Goal: Task Accomplishment & Management: Use online tool/utility

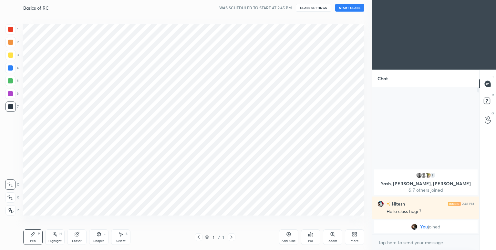
scroll to position [32061, 31925]
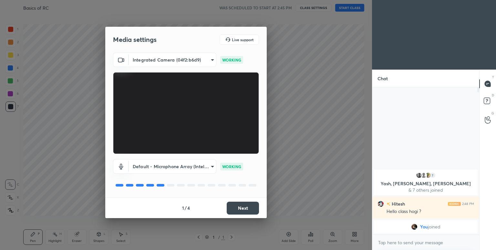
click at [246, 211] on button "Next" at bounding box center [243, 208] width 32 height 13
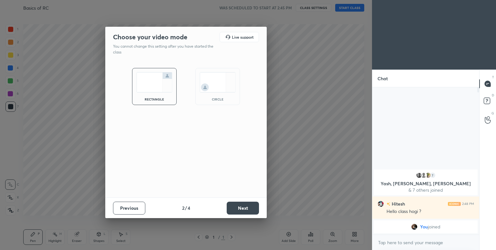
click at [222, 78] on img at bounding box center [217, 82] width 36 height 20
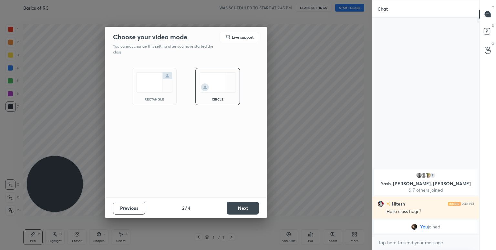
click at [237, 209] on button "Next" at bounding box center [243, 208] width 32 height 13
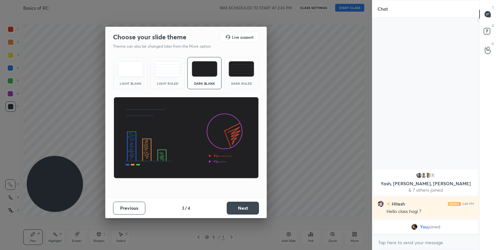
click at [237, 209] on button "Next" at bounding box center [243, 208] width 32 height 13
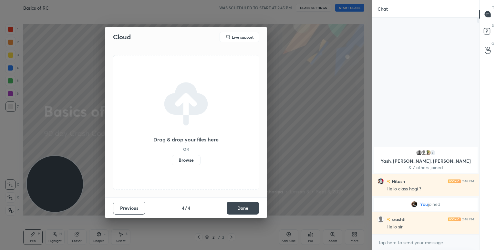
click at [243, 204] on button "Done" at bounding box center [243, 208] width 32 height 13
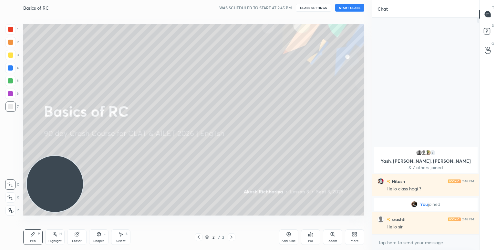
click at [350, 9] on button "START CLASS" at bounding box center [349, 8] width 29 height 8
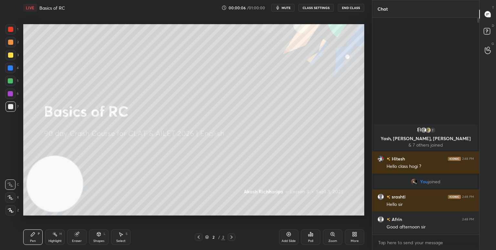
click at [356, 6] on button "End Class" at bounding box center [351, 8] width 26 height 8
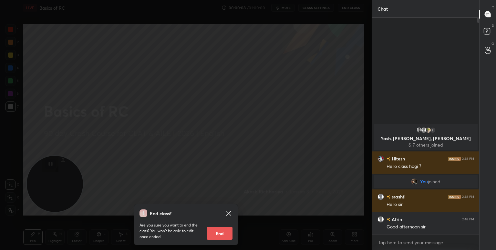
click at [220, 231] on button "End" at bounding box center [220, 233] width 26 height 13
type textarea "x"
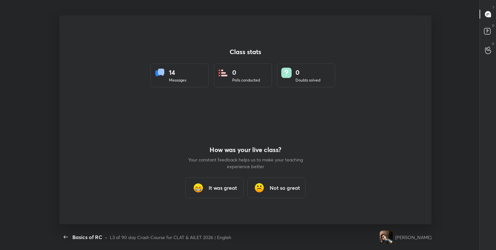
scroll to position [0, 0]
click at [215, 187] on h3 "It was great" at bounding box center [222, 188] width 28 height 8
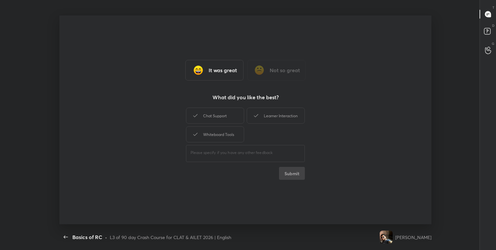
click at [215, 187] on div "Class stats 14 Messages 0 Polls conducted 0 Doubts solved How was your live cla…" at bounding box center [245, 119] width 372 height 209
drag, startPoint x: 215, startPoint y: 187, endPoint x: 226, endPoint y: 132, distance: 56.3
click at [226, 132] on div "It was great Not so great What did you like the best? Chat Support Learner Inte…" at bounding box center [245, 119] width 372 height 209
click at [226, 132] on div "Whiteboard Tools" at bounding box center [215, 135] width 58 height 16
click at [288, 176] on button "Submit" at bounding box center [292, 173] width 26 height 13
